Goal: Information Seeking & Learning: Learn about a topic

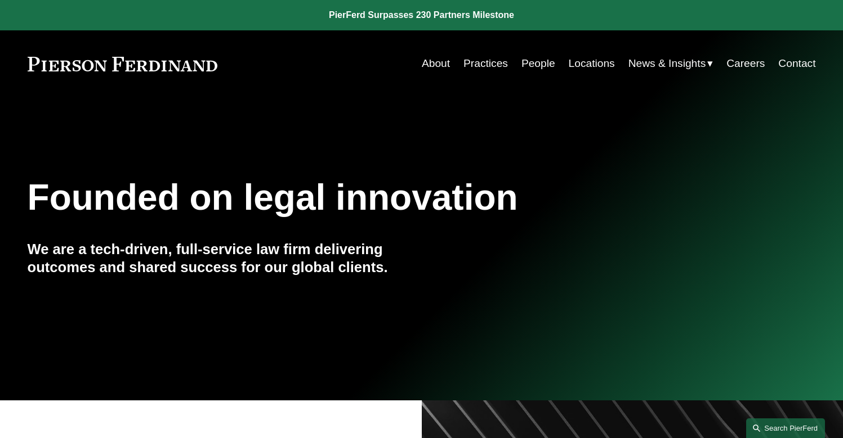
click at [777, 427] on link "Search this site" at bounding box center [785, 429] width 79 height 20
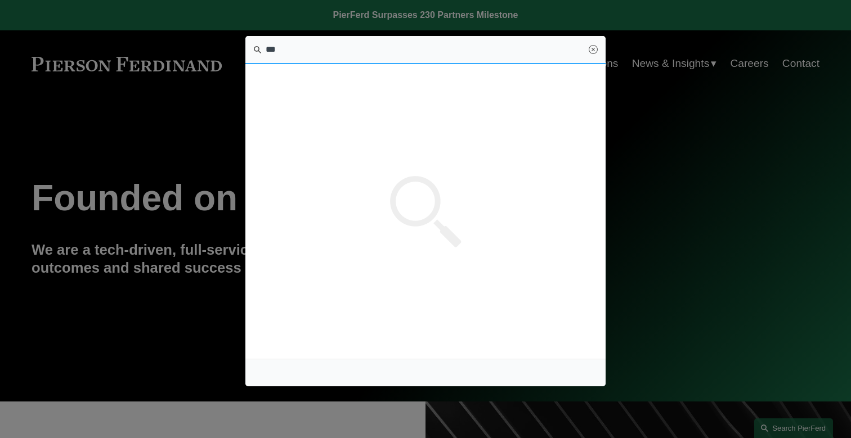
type input "****"
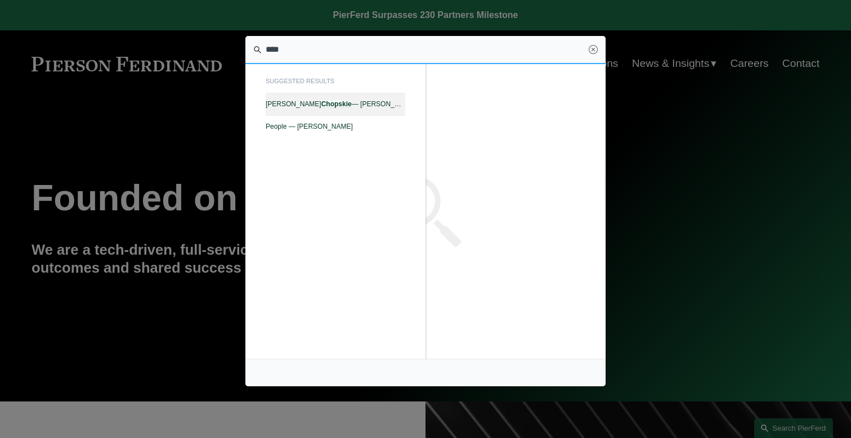
click at [376, 100] on link "[PERSON_NAME] — [PERSON_NAME]" at bounding box center [336, 104] width 140 height 22
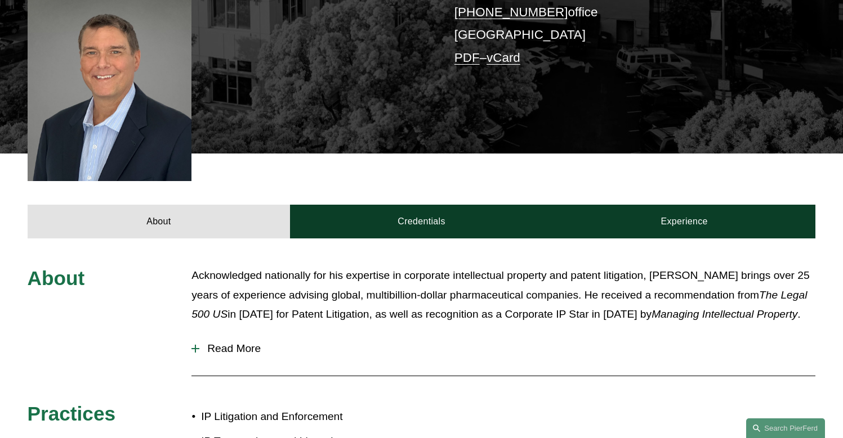
scroll to position [319, 0]
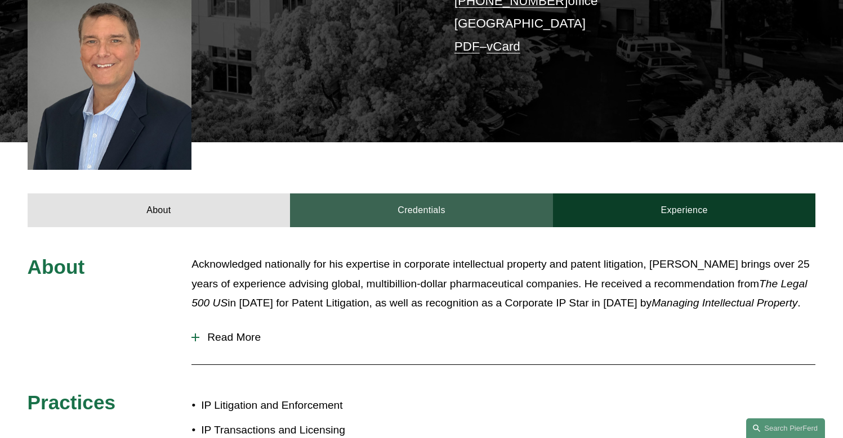
click at [423, 194] on link "Credentials" at bounding box center [421, 211] width 263 height 34
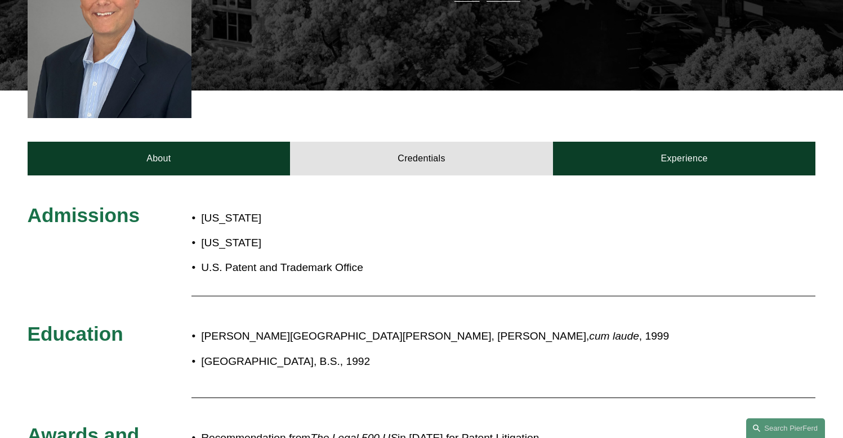
scroll to position [355, 0]
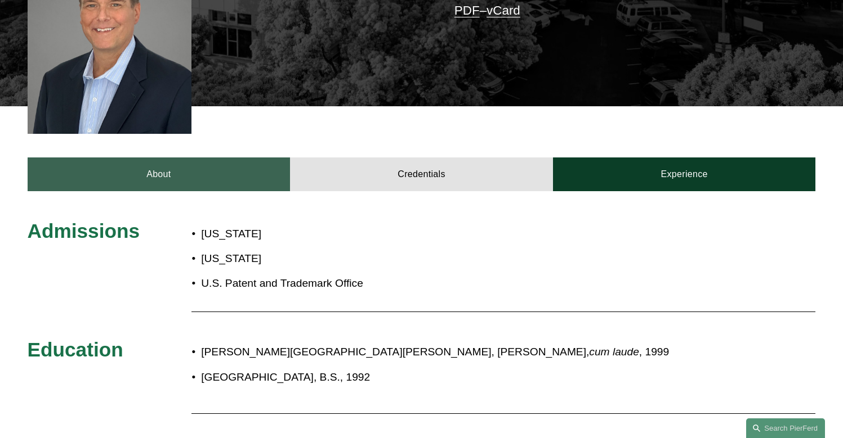
click at [189, 158] on link "About" at bounding box center [159, 175] width 263 height 34
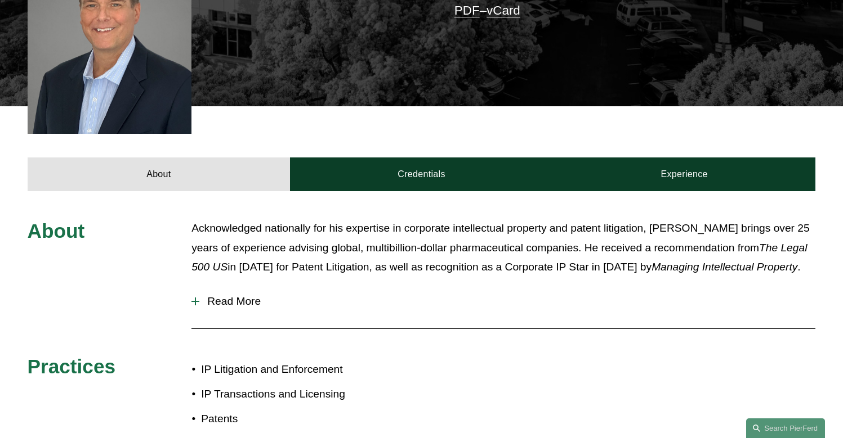
click at [237, 294] on button "Read More" at bounding box center [503, 301] width 624 height 29
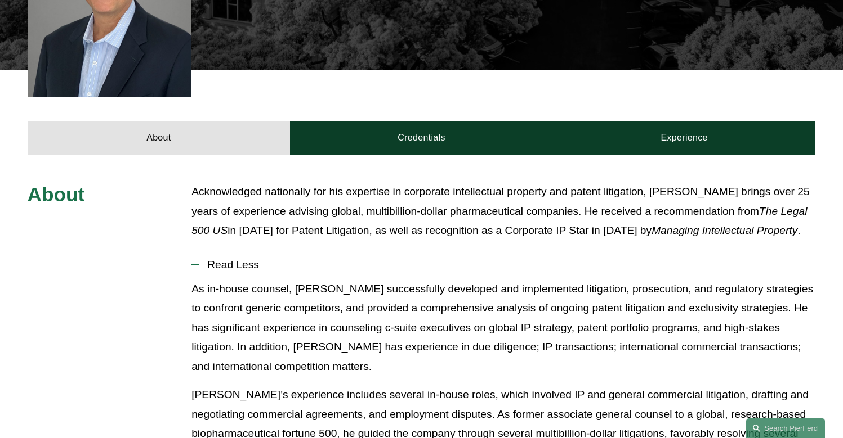
scroll to position [362, 0]
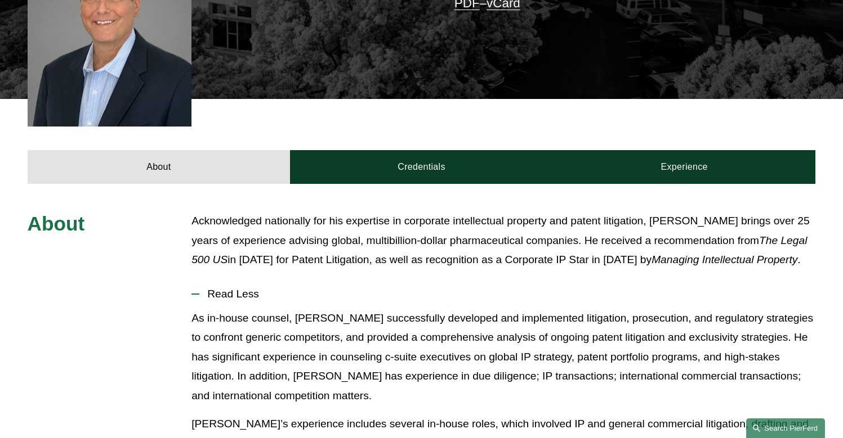
click at [785, 422] on link "Search this site" at bounding box center [785, 429] width 79 height 20
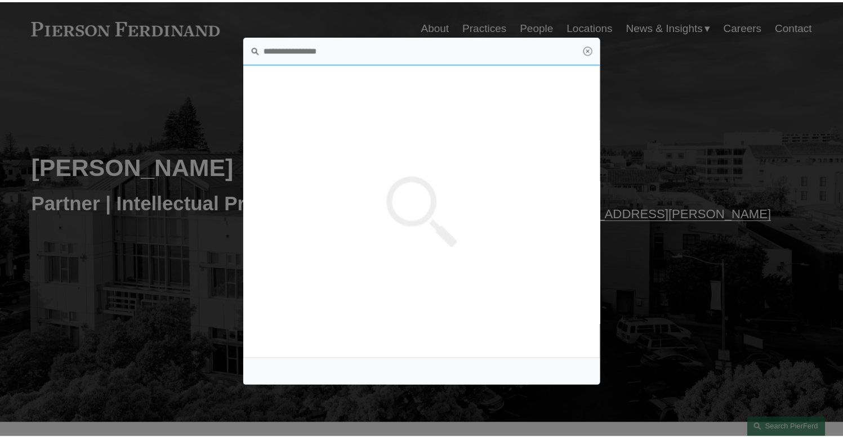
scroll to position [0, 0]
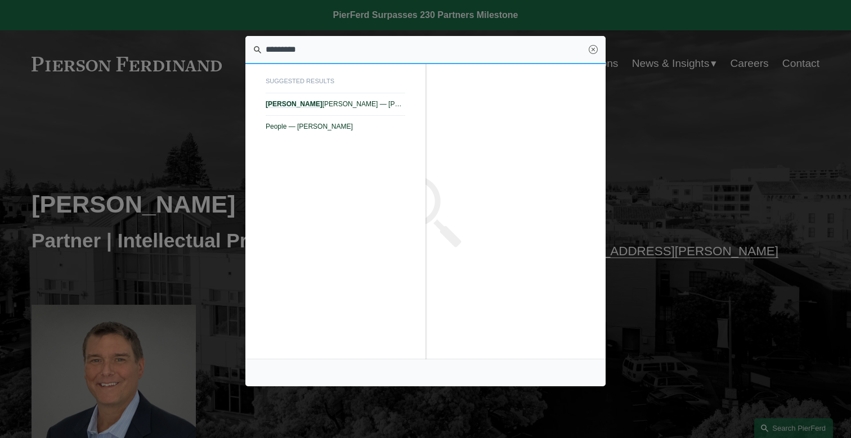
type input "*********"
click at [183, 256] on div at bounding box center [425, 219] width 851 height 438
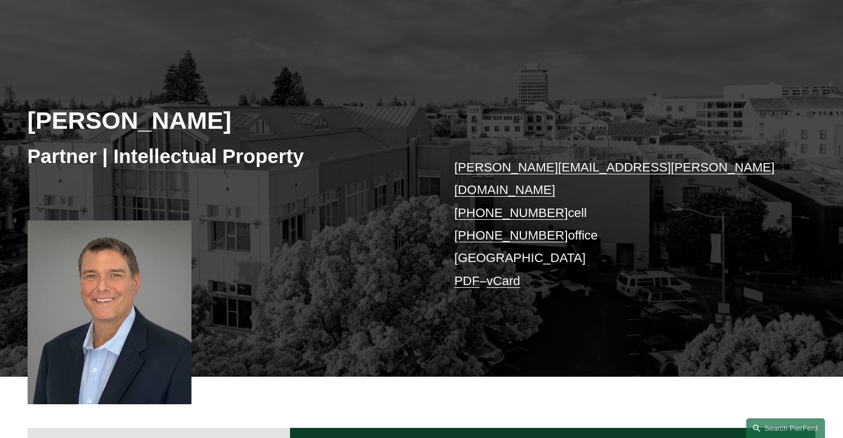
scroll to position [174, 0]
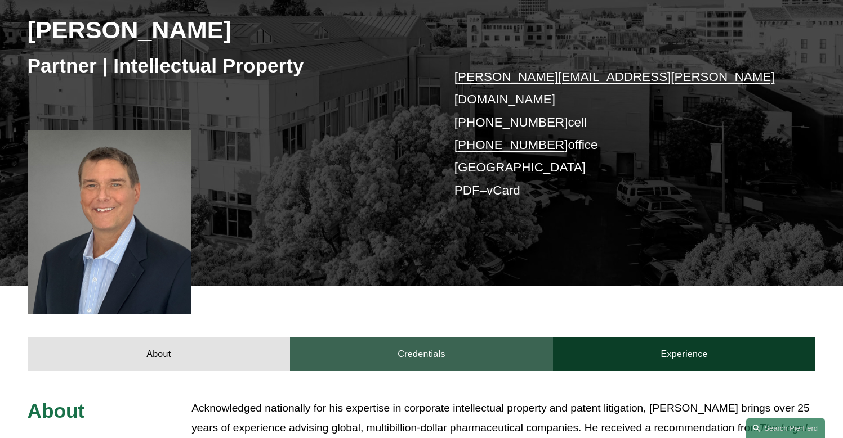
click at [429, 348] on link "Credentials" at bounding box center [421, 355] width 263 height 34
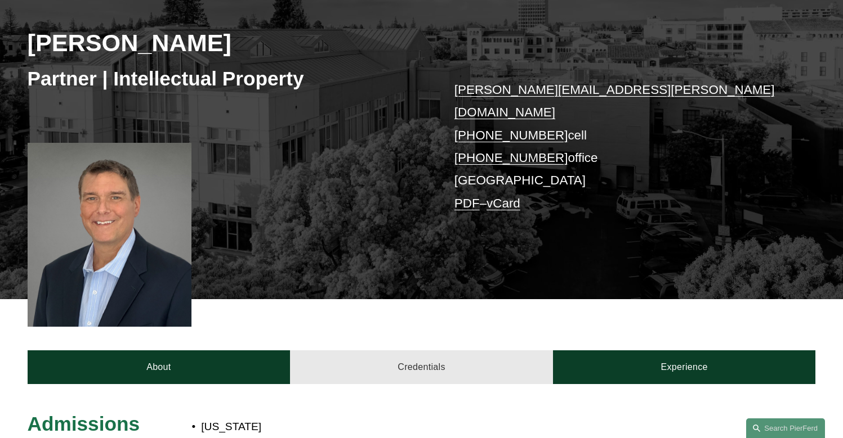
scroll to position [146, 0]
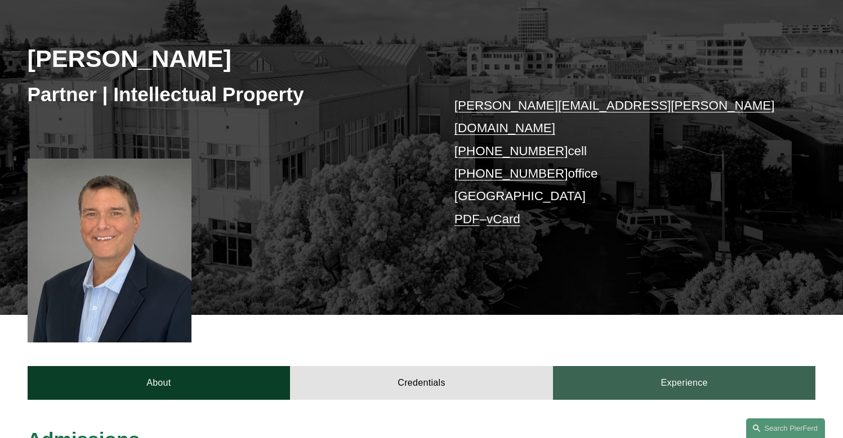
click at [633, 366] on link "Experience" at bounding box center [684, 383] width 263 height 34
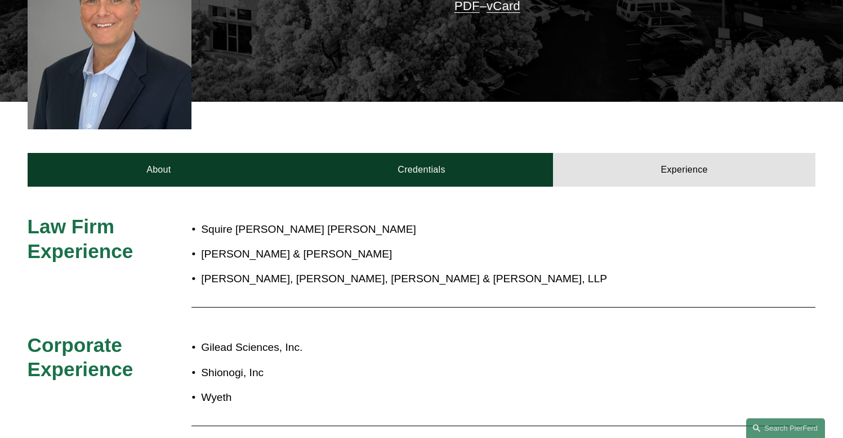
scroll to position [359, 0]
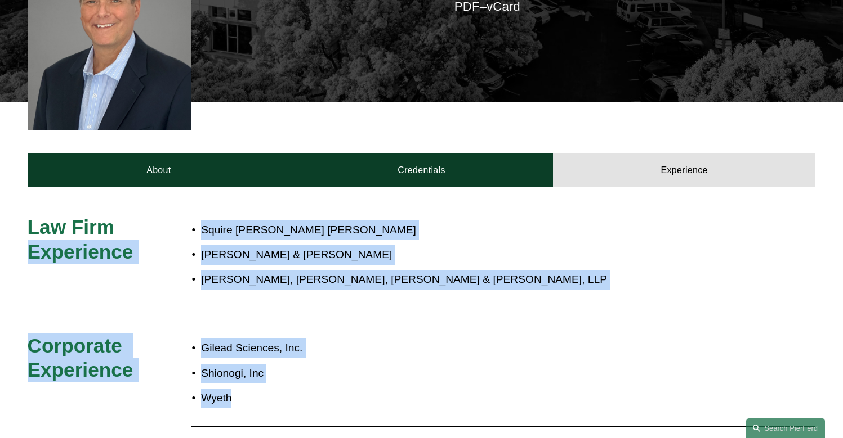
drag, startPoint x: 249, startPoint y: 377, endPoint x: 183, endPoint y: 218, distance: 172.4
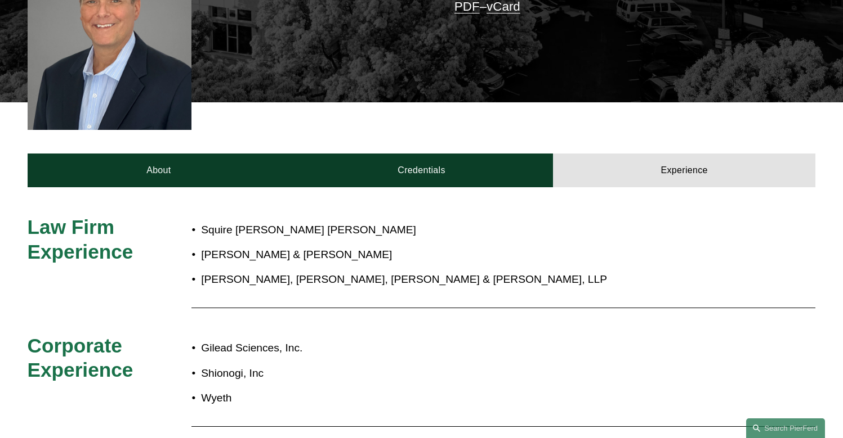
click at [239, 389] on p "Wyeth" at bounding box center [459, 399] width 516 height 20
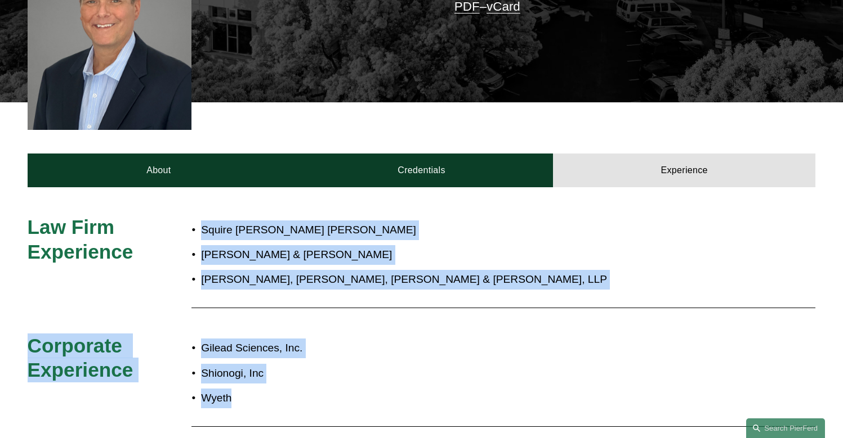
drag, startPoint x: 239, startPoint y: 379, endPoint x: 185, endPoint y: 227, distance: 162.0
click at [237, 394] on div "Gilead Sciences, Inc. Shionogi, Inc Wyeth" at bounding box center [453, 374] width 525 height 80
drag, startPoint x: 233, startPoint y: 382, endPoint x: 189, endPoint y: 217, distance: 170.7
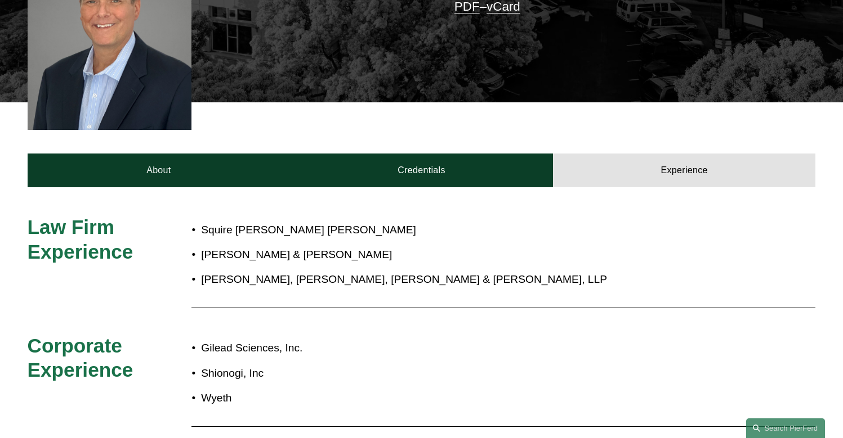
click at [244, 389] on p "Wyeth" at bounding box center [459, 399] width 516 height 20
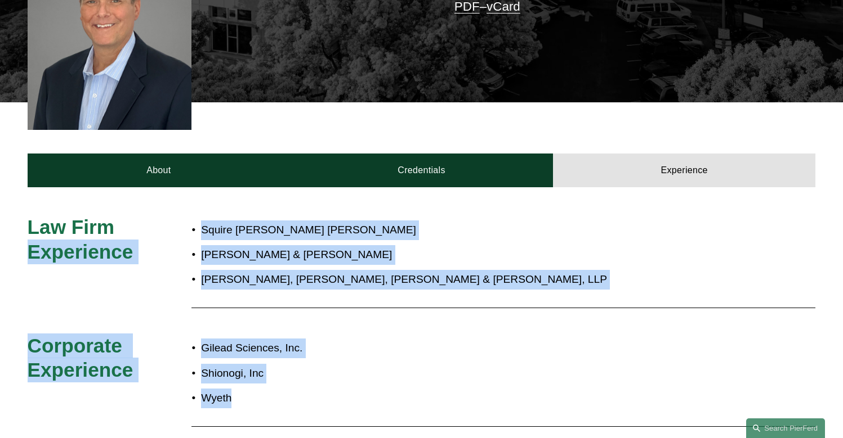
drag, startPoint x: 235, startPoint y: 379, endPoint x: 189, endPoint y: 208, distance: 177.9
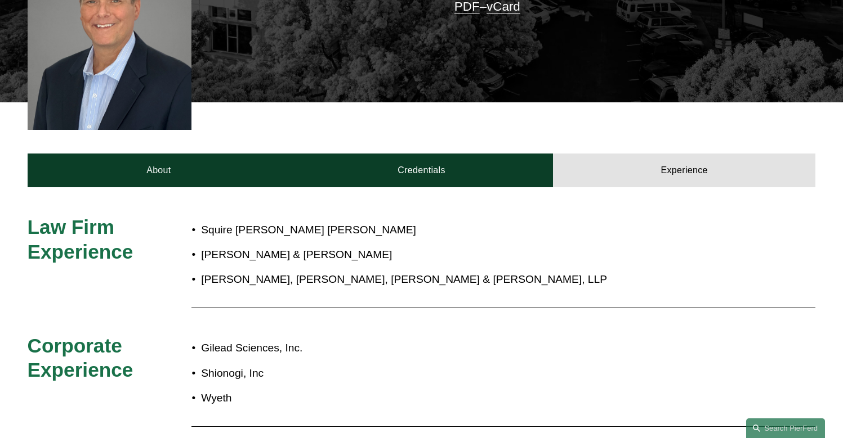
drag, startPoint x: 263, startPoint y: 402, endPoint x: 240, endPoint y: 402, distance: 23.6
click at [256, 418] on div at bounding box center [503, 426] width 624 height 17
click at [254, 394] on div "Gilead Sciences, Inc. Shionogi, Inc Wyeth" at bounding box center [453, 374] width 525 height 80
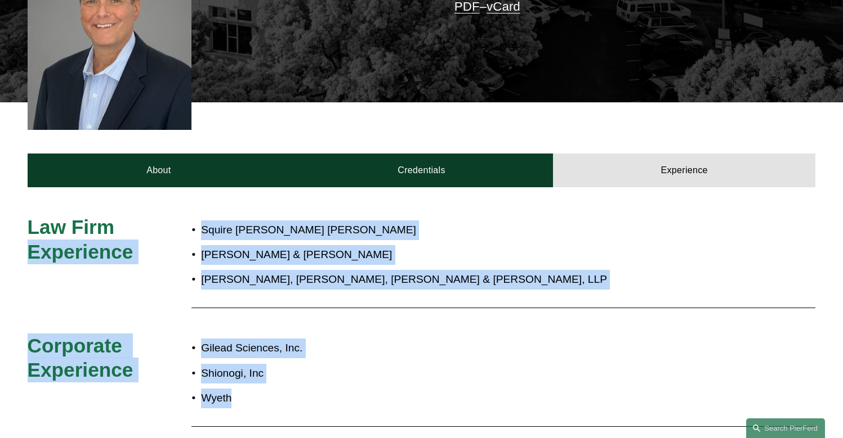
drag, startPoint x: 240, startPoint y: 381, endPoint x: 189, endPoint y: 209, distance: 179.0
click at [247, 389] on p "Wyeth" at bounding box center [459, 399] width 516 height 20
drag, startPoint x: 239, startPoint y: 381, endPoint x: 194, endPoint y: 209, distance: 176.9
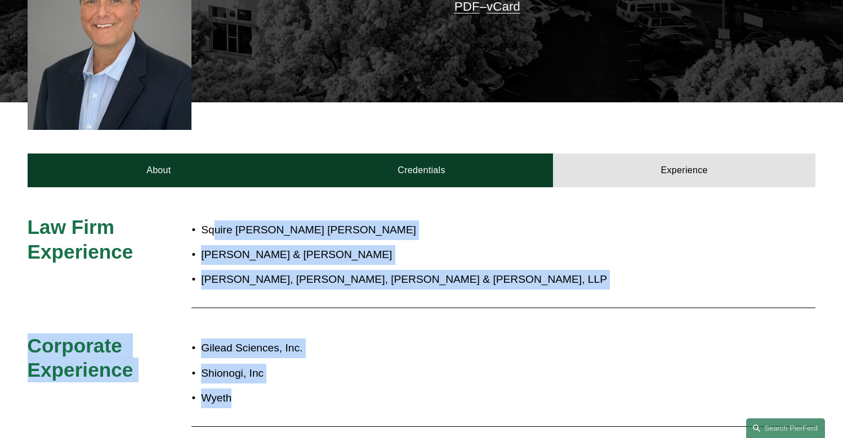
click at [241, 389] on p "Wyeth" at bounding box center [459, 399] width 516 height 20
drag, startPoint x: 236, startPoint y: 383, endPoint x: 180, endPoint y: 201, distance: 191.0
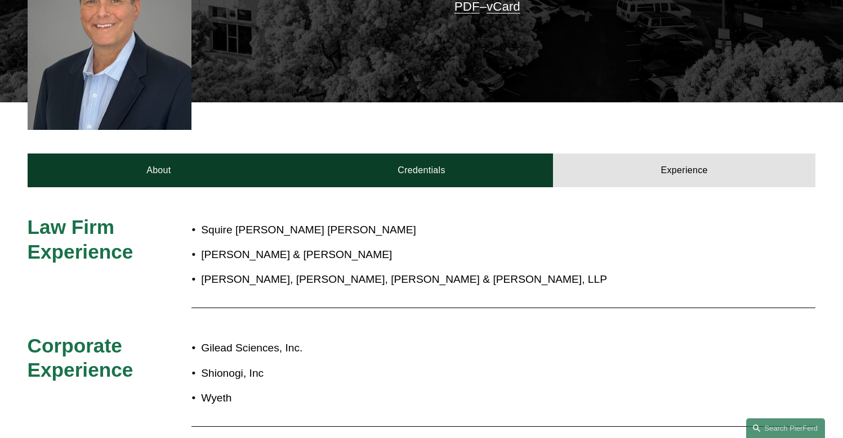
click at [234, 389] on p "Wyeth" at bounding box center [459, 399] width 516 height 20
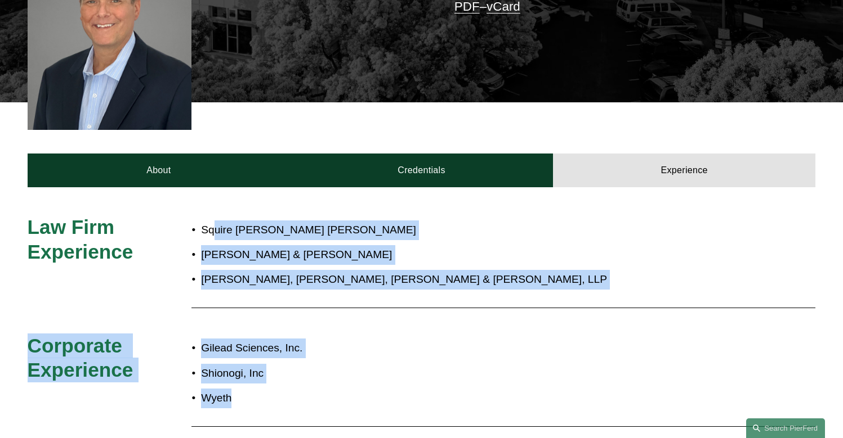
drag, startPoint x: 234, startPoint y: 387, endPoint x: 193, endPoint y: 209, distance: 182.6
click at [234, 364] on p "Shionogi, Inc" at bounding box center [459, 374] width 516 height 20
drag, startPoint x: 239, startPoint y: 382, endPoint x: 190, endPoint y: 203, distance: 185.4
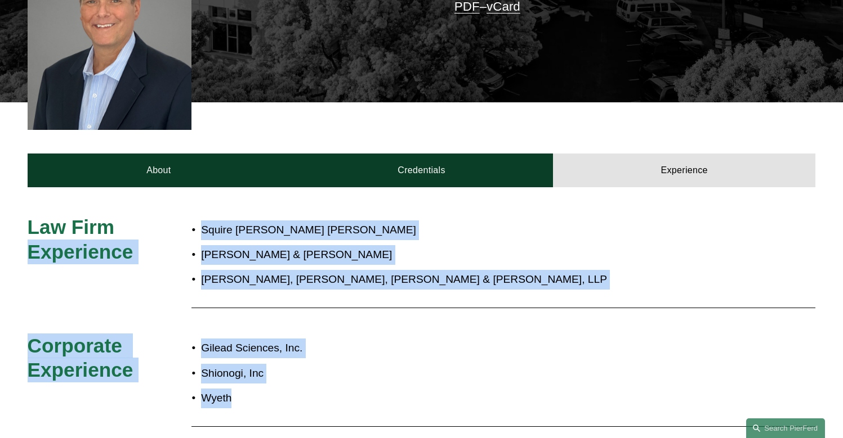
click at [242, 389] on p "Wyeth" at bounding box center [459, 399] width 516 height 20
drag, startPoint x: 237, startPoint y: 386, endPoint x: 191, endPoint y: 205, distance: 186.5
click at [224, 395] on div "Gilead Sciences, Inc. Shionogi, Inc Wyeth" at bounding box center [453, 374] width 525 height 80
drag, startPoint x: 236, startPoint y: 384, endPoint x: 8, endPoint y: 216, distance: 283.4
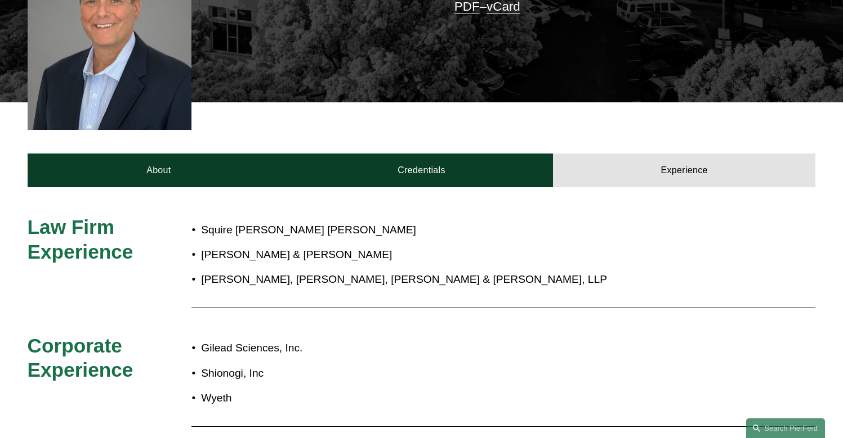
click at [248, 270] on p "Finnegan, Henderson, Farabow, Garrett & Dunner, LLP" at bounding box center [459, 280] width 516 height 20
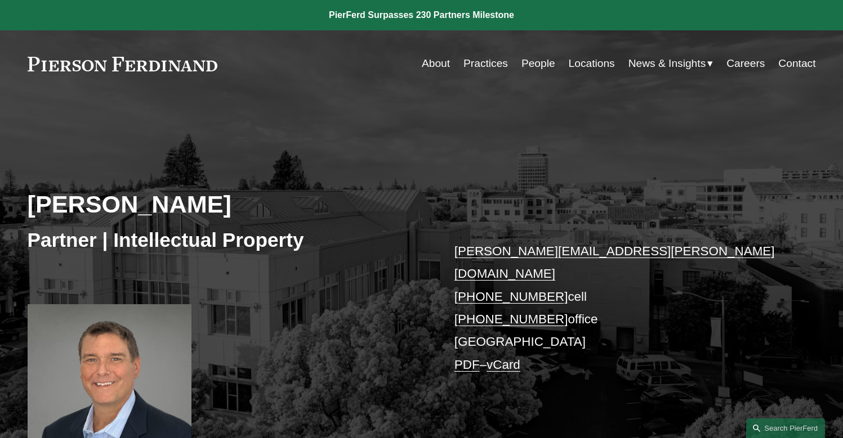
scroll to position [0, 0]
click at [442, 65] on link "About" at bounding box center [436, 63] width 28 height 21
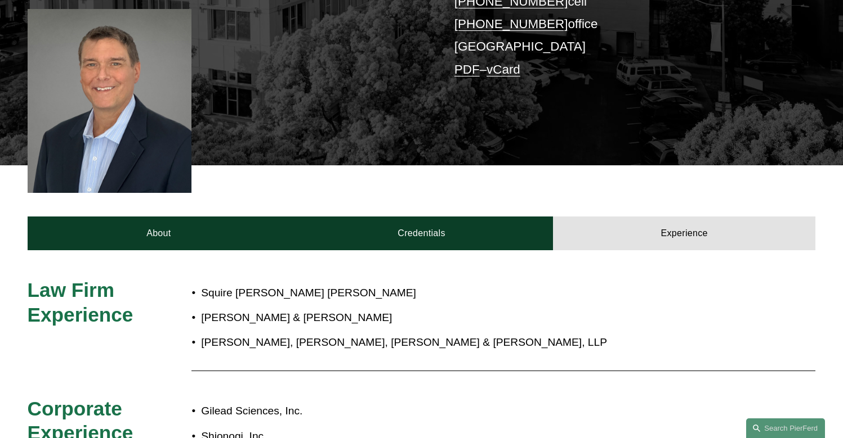
scroll to position [299, 0]
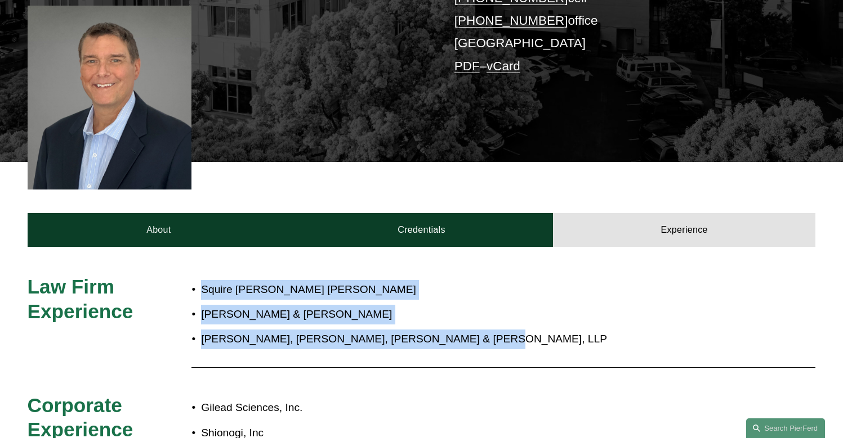
drag, startPoint x: 467, startPoint y: 322, endPoint x: 186, endPoint y: 292, distance: 283.1
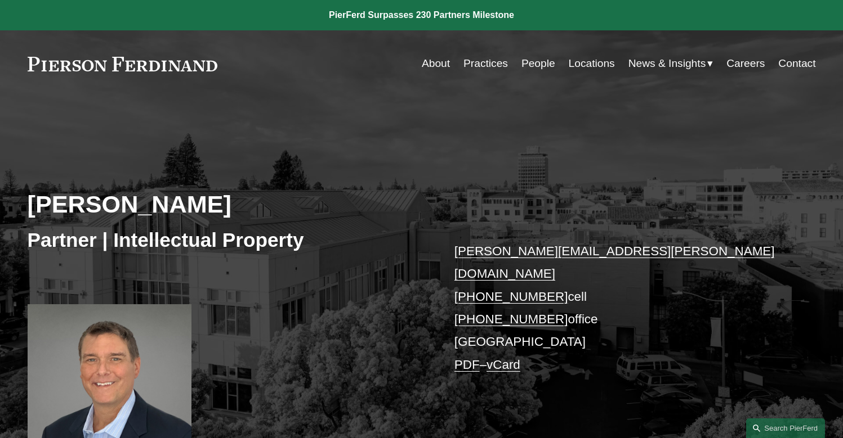
scroll to position [0, 0]
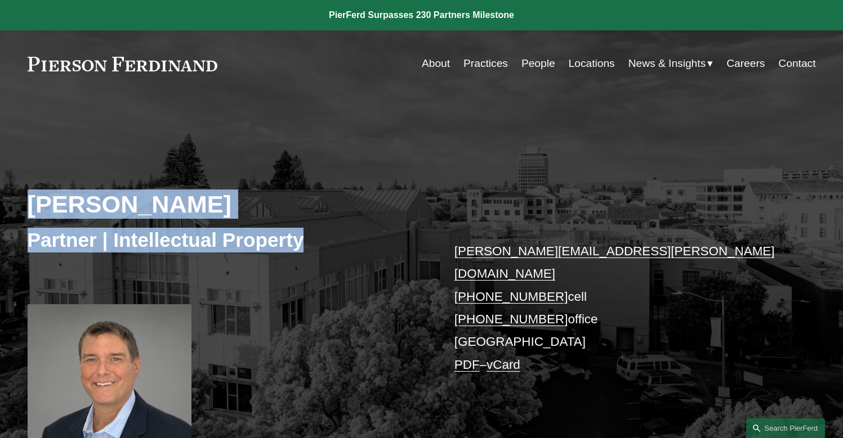
drag, startPoint x: 308, startPoint y: 232, endPoint x: 44, endPoint y: 177, distance: 269.7
click at [44, 177] on div "Greg Chopskie Partner | Intellectual Property greg.chopskie@pierferd.com +1.202…" at bounding box center [421, 291] width 843 height 339
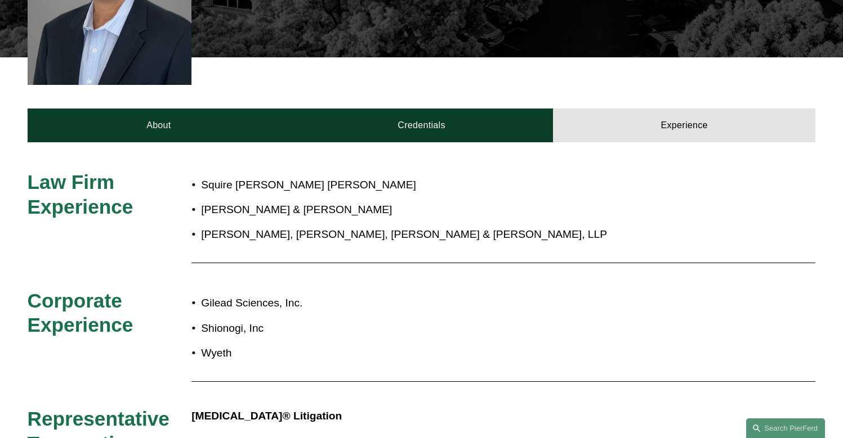
scroll to position [417, 0]
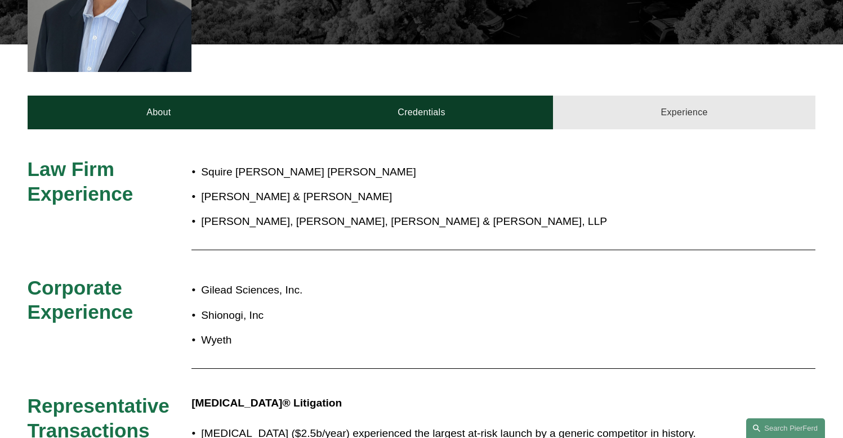
click at [674, 96] on link "Experience" at bounding box center [684, 113] width 263 height 34
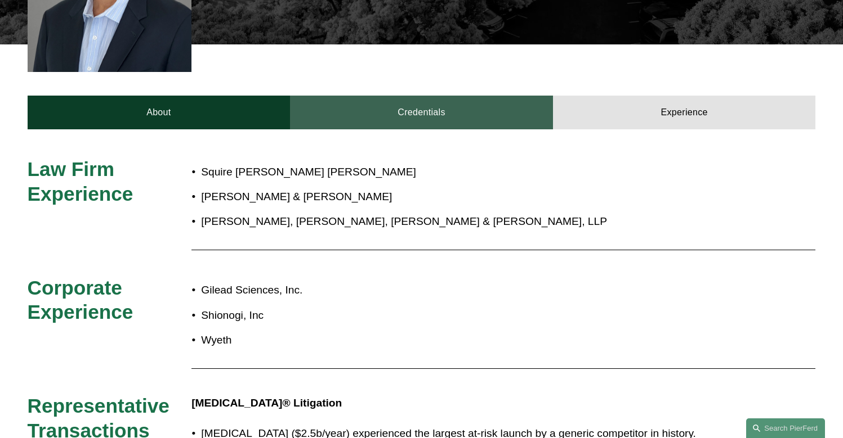
click at [442, 96] on link "Credentials" at bounding box center [421, 113] width 263 height 34
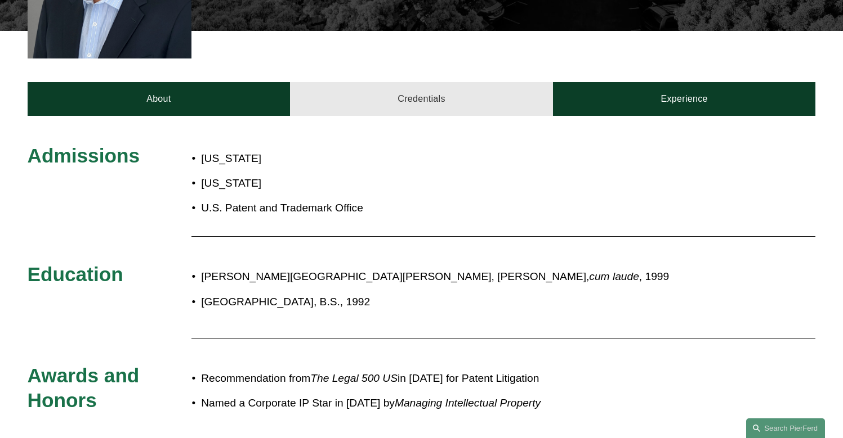
scroll to position [445, 0]
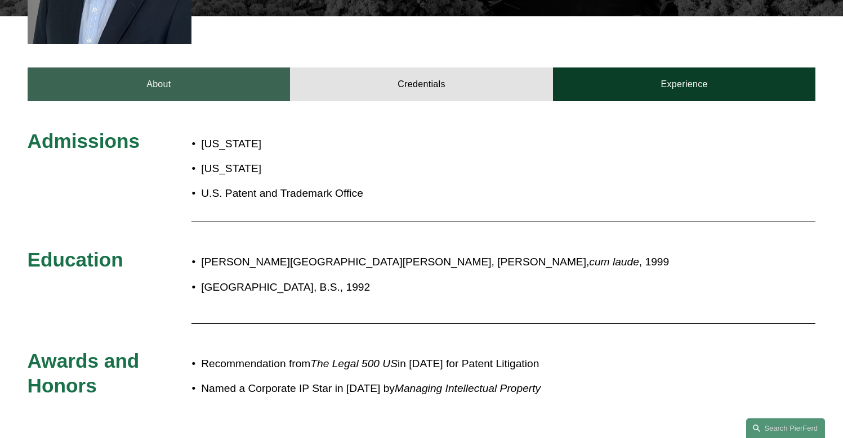
click at [167, 68] on link "About" at bounding box center [159, 85] width 263 height 34
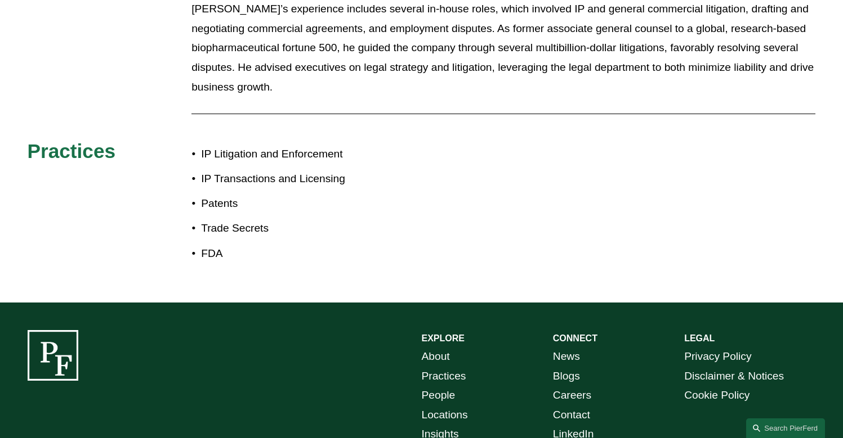
scroll to position [778, 0]
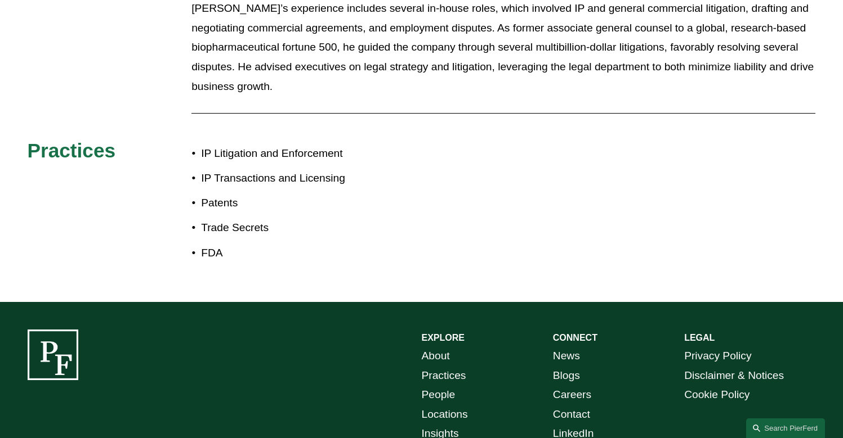
click at [573, 0] on p "Greg’s experience includes several in-house roles, which involved IP and genera…" at bounding box center [503, 47] width 624 height 97
